Goal: Transaction & Acquisition: Purchase product/service

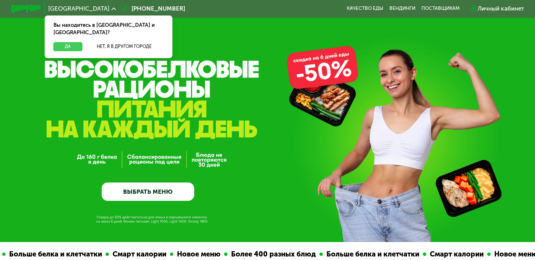
click at [72, 42] on button "Да" at bounding box center [67, 46] width 28 height 9
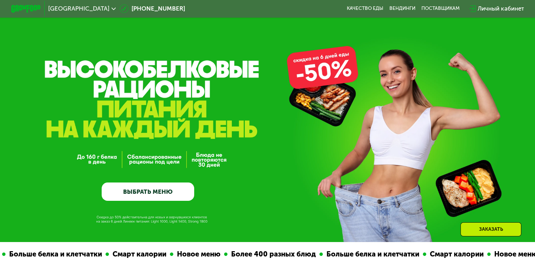
scroll to position [65, 0]
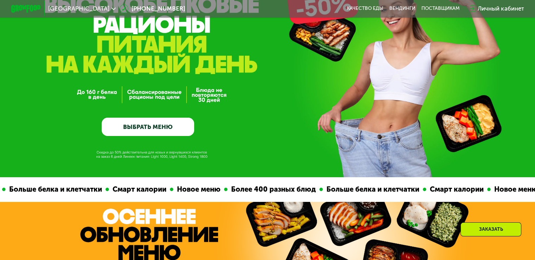
click at [151, 133] on link "ВЫБРАТЬ МЕНЮ" at bounding box center [148, 126] width 92 height 19
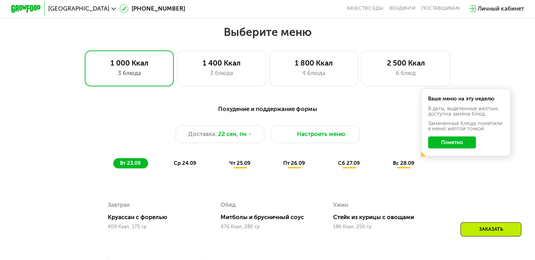
scroll to position [473, 0]
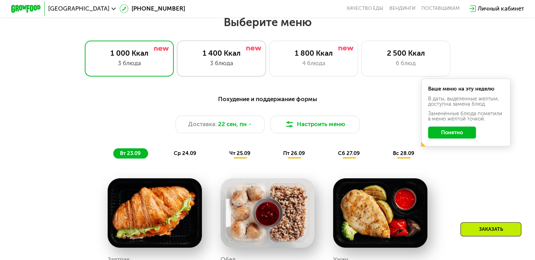
click at [213, 67] on div "3 блюда" at bounding box center [222, 63] width 74 height 9
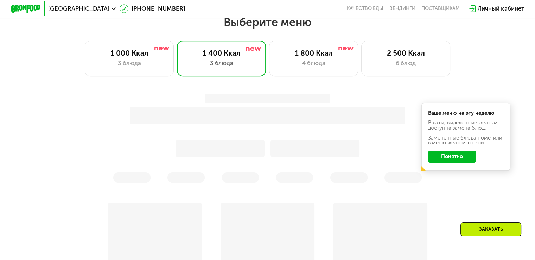
click at [445, 161] on button "Понятно" at bounding box center [452, 157] width 48 height 12
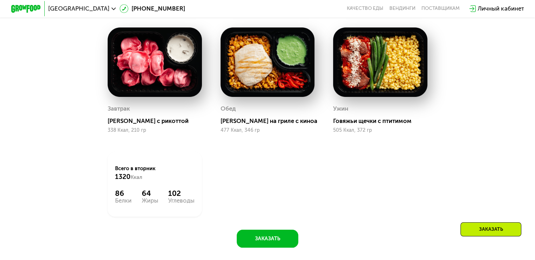
scroll to position [716, 0]
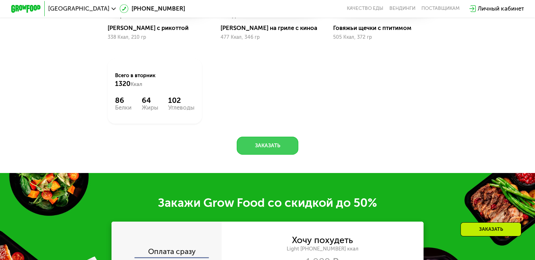
click at [260, 152] on button "Заказать" at bounding box center [268, 145] width 62 height 18
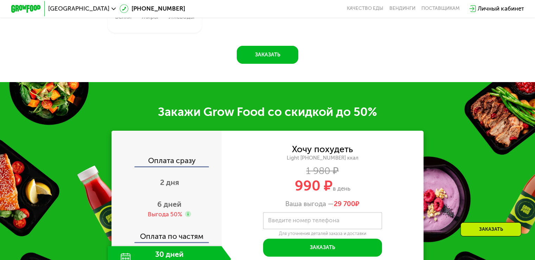
scroll to position [895, 0]
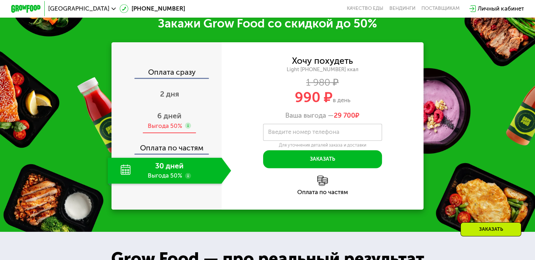
click at [186, 128] on use at bounding box center [188, 125] width 6 height 6
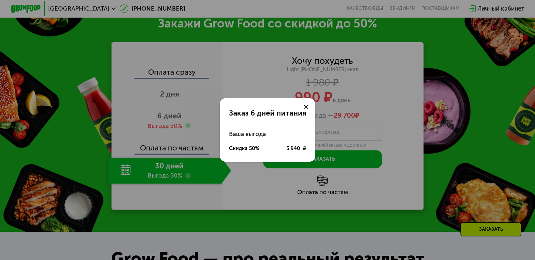
click at [306, 106] on use at bounding box center [306, 107] width 5 height 5
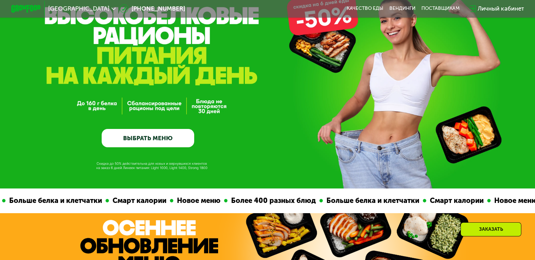
scroll to position [0, 0]
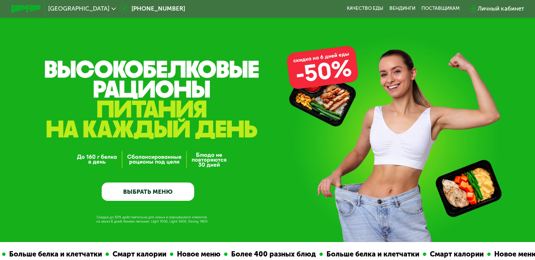
click at [165, 196] on link "ВЫБРАТЬ МЕНЮ" at bounding box center [148, 191] width 92 height 19
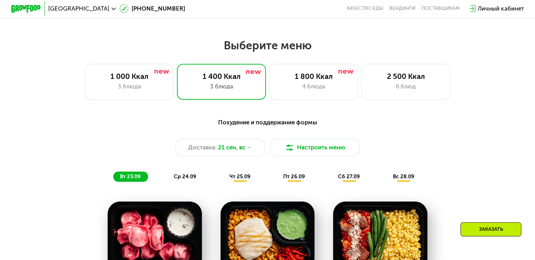
scroll to position [473, 0]
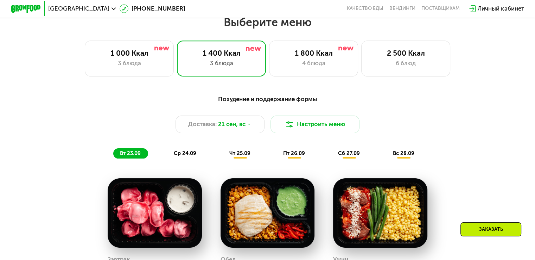
click at [484, 232] on div "Заказать" at bounding box center [490, 229] width 61 height 14
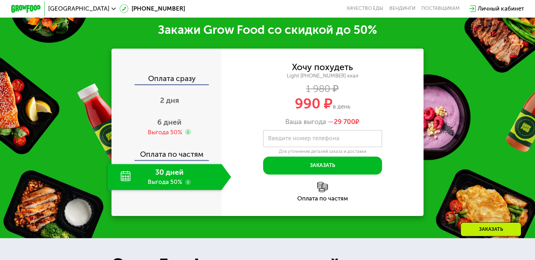
scroll to position [895, 0]
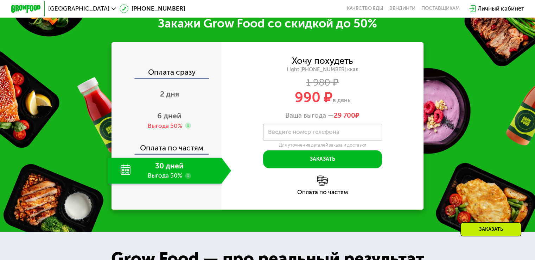
click at [186, 178] on use at bounding box center [188, 175] width 6 height 6
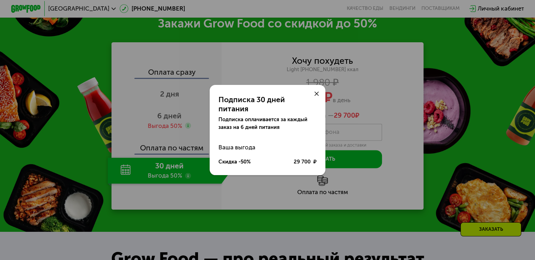
click at [316, 96] on icon at bounding box center [316, 93] width 5 height 5
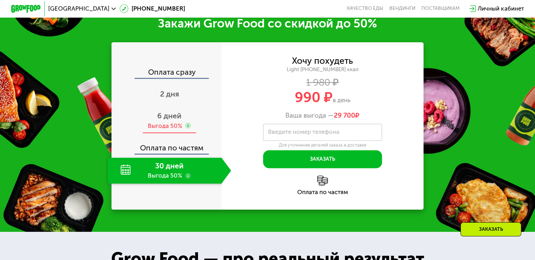
click at [189, 128] on use at bounding box center [188, 125] width 6 height 6
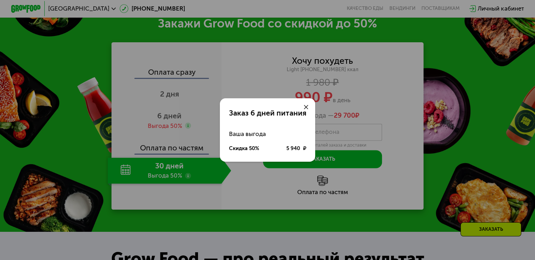
click at [305, 105] on use at bounding box center [306, 107] width 5 height 5
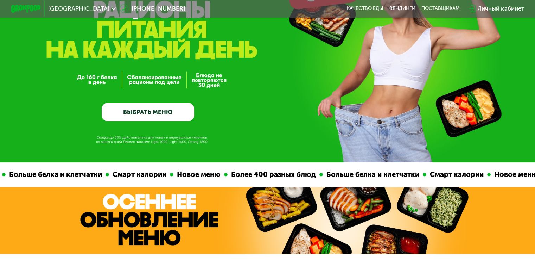
scroll to position [0, 0]
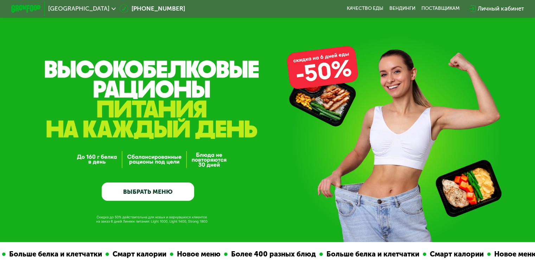
click at [143, 189] on link "ВЫБРАТЬ МЕНЮ" at bounding box center [148, 191] width 92 height 19
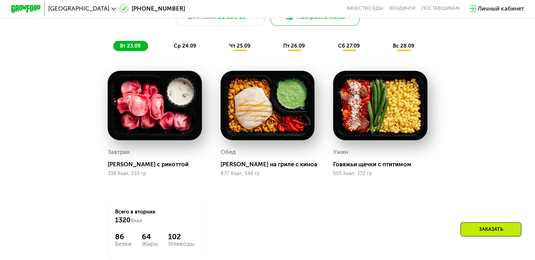
scroll to position [580, 0]
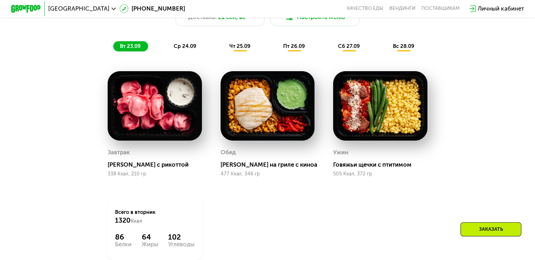
click at [182, 52] on div "ср 24.09" at bounding box center [185, 46] width 37 height 11
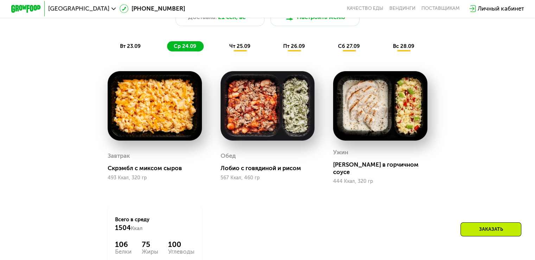
click at [236, 49] on span "чт 25.09" at bounding box center [239, 46] width 21 height 6
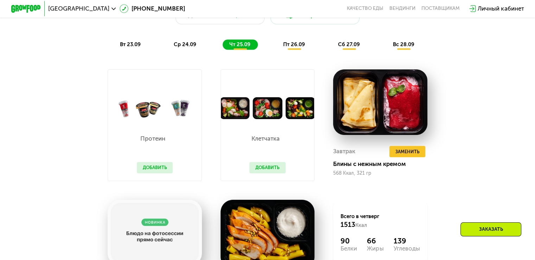
scroll to position [581, 0]
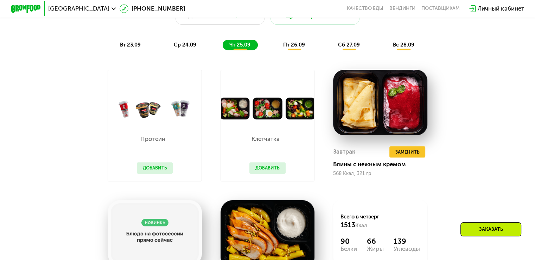
click at [291, 48] on span "пт 26.09" at bounding box center [294, 45] width 22 height 6
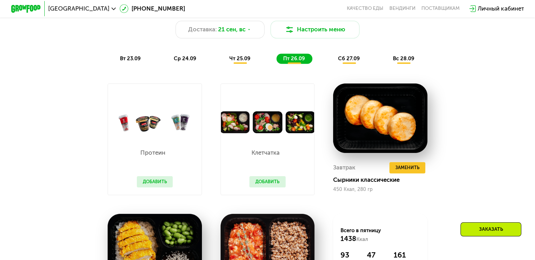
scroll to position [566, 0]
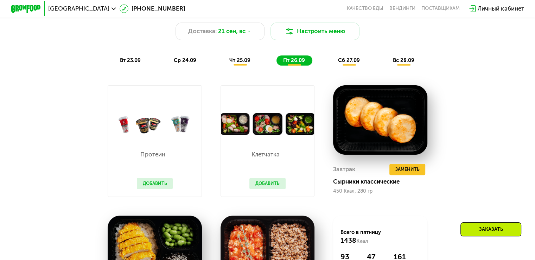
click at [343, 63] on span "сб 27.09" at bounding box center [349, 60] width 22 height 6
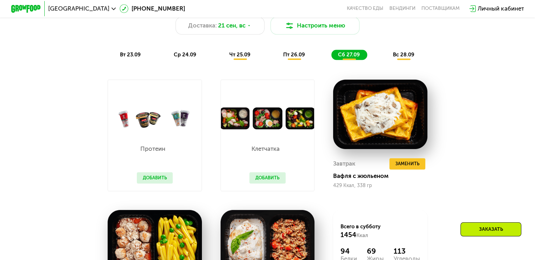
scroll to position [572, 0]
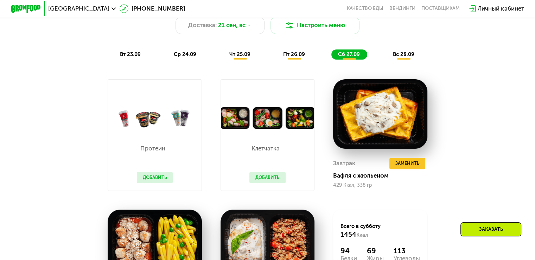
click at [404, 57] on span "вс 28.09" at bounding box center [403, 54] width 21 height 6
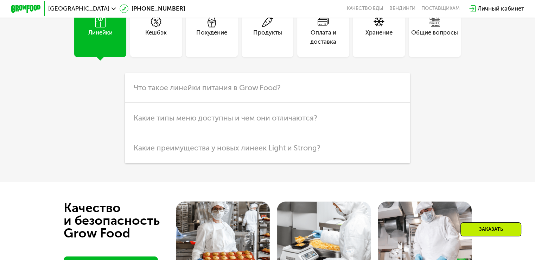
scroll to position [2123, 0]
